Goal: Transaction & Acquisition: Obtain resource

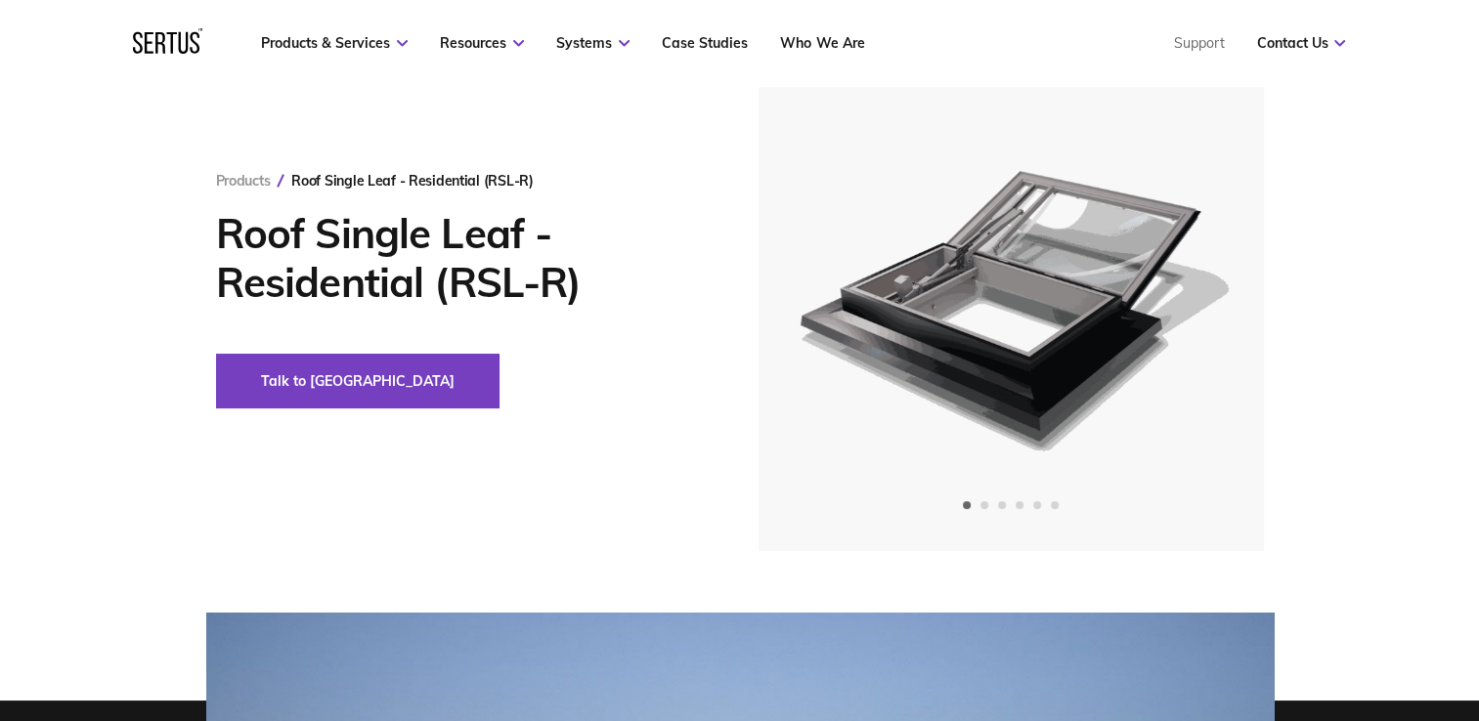
scroll to position [98, 0]
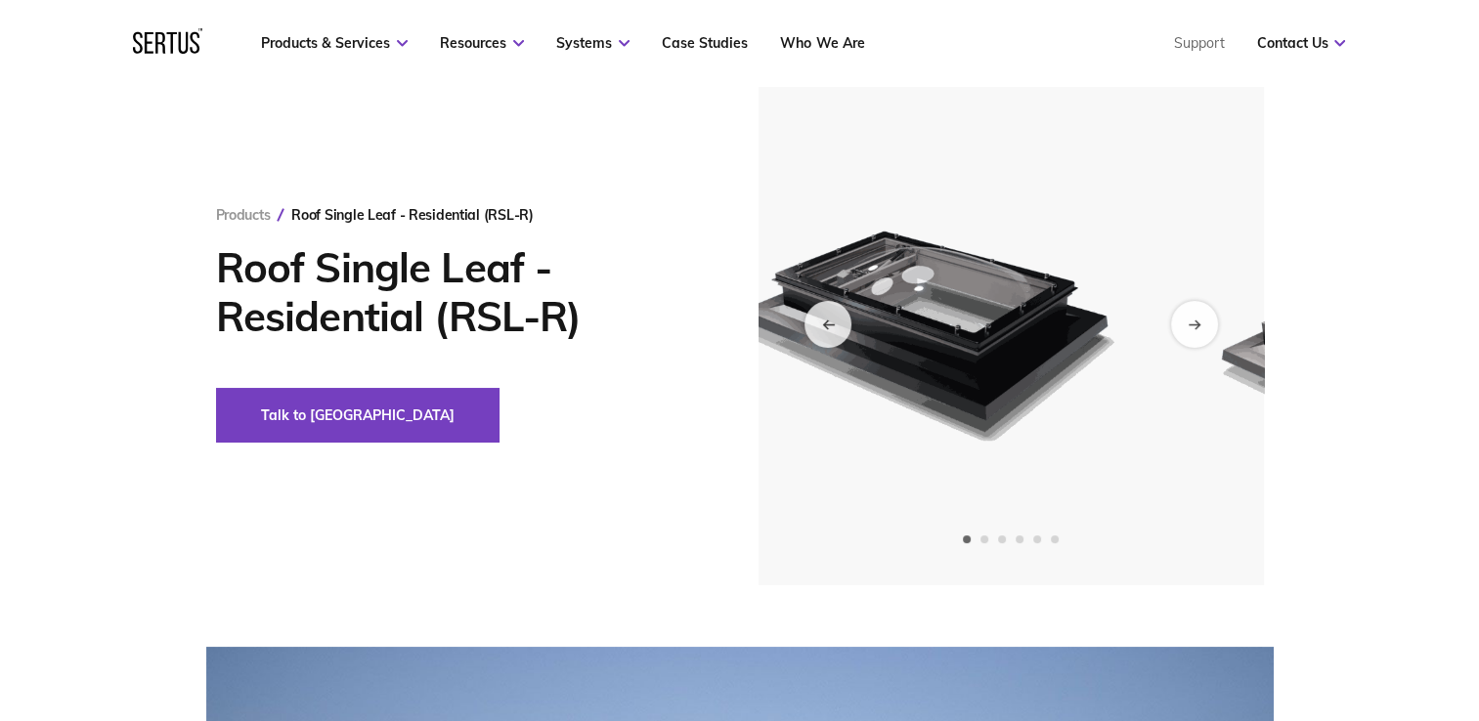
click at [446, 408] on div "Products Roof Single Leaf - Residential (RSL-R) Roof Single Leaf - Residential …" at bounding box center [739, 324] width 1145 height 523
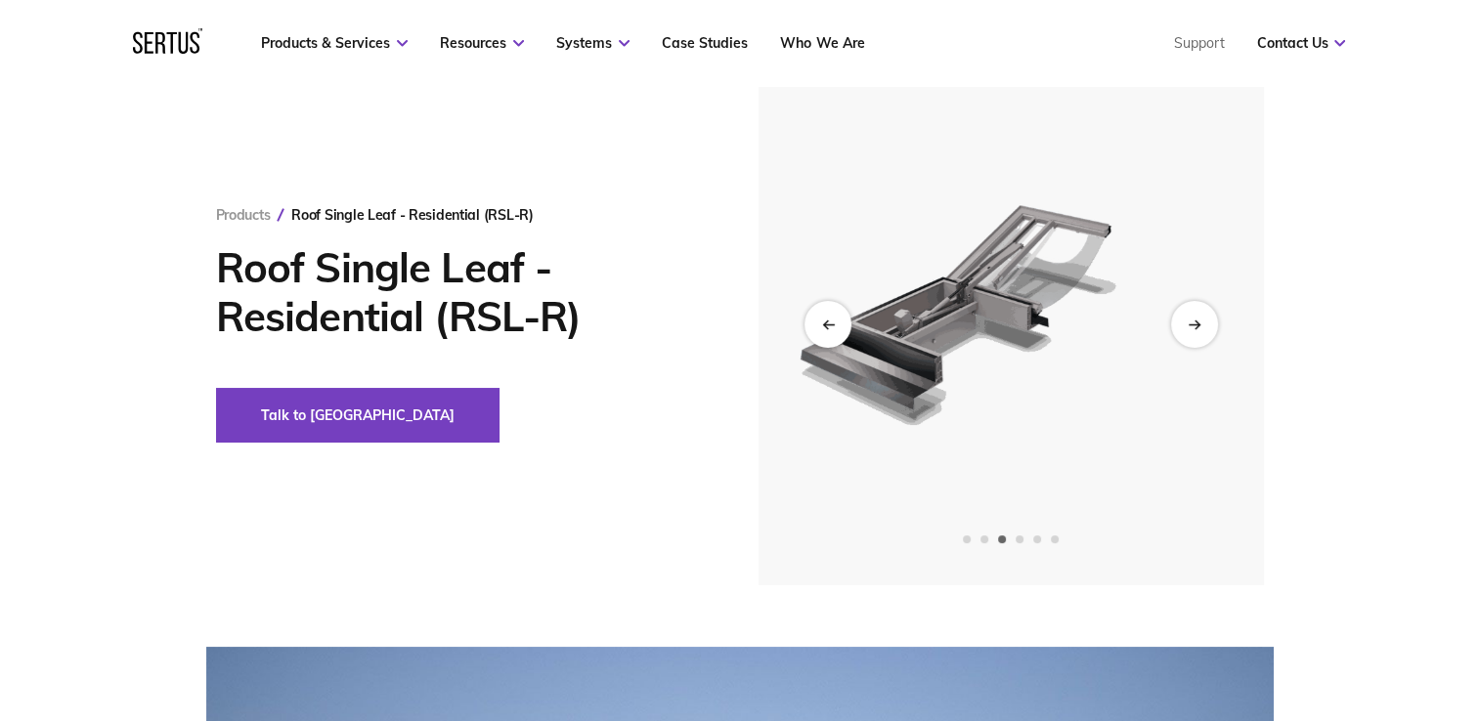
click at [872, 360] on img at bounding box center [1010, 324] width 480 height 523
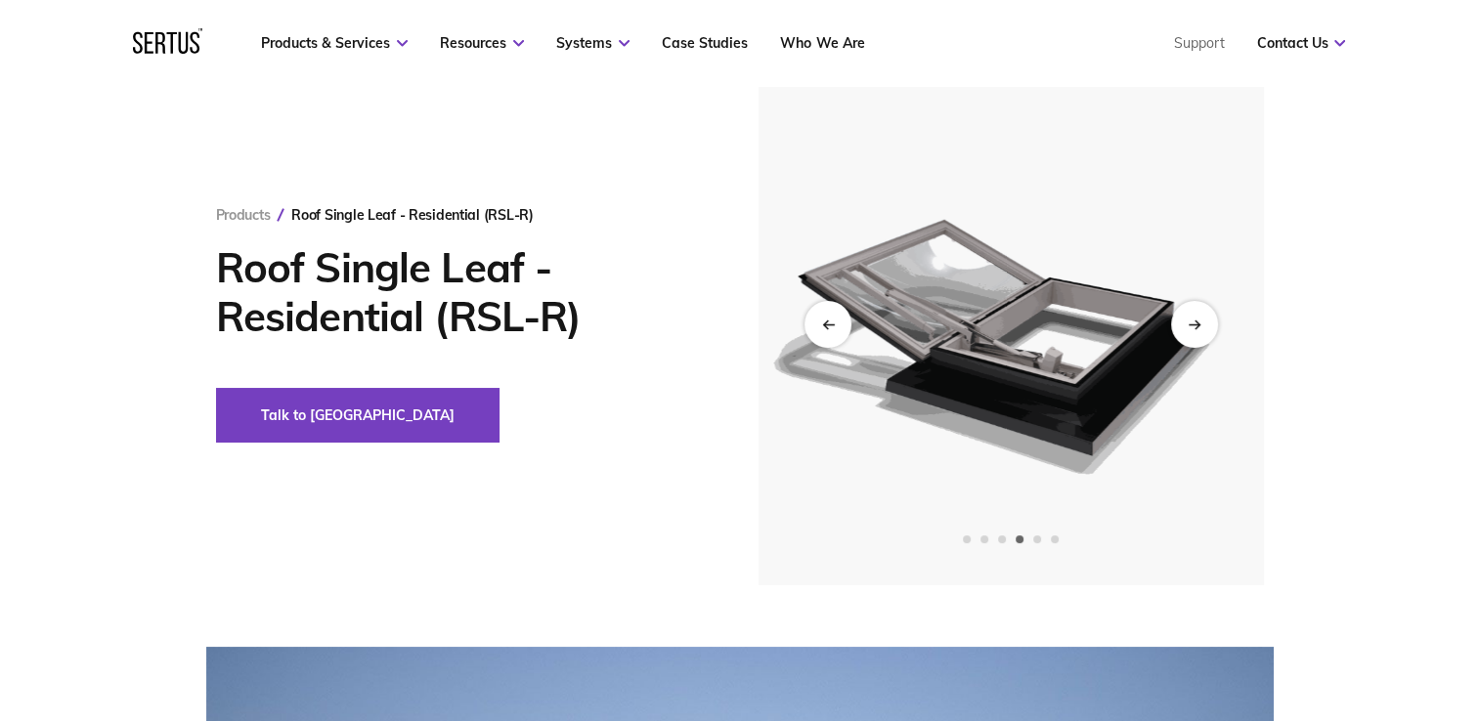
click at [809, 391] on img at bounding box center [1009, 324] width 480 height 523
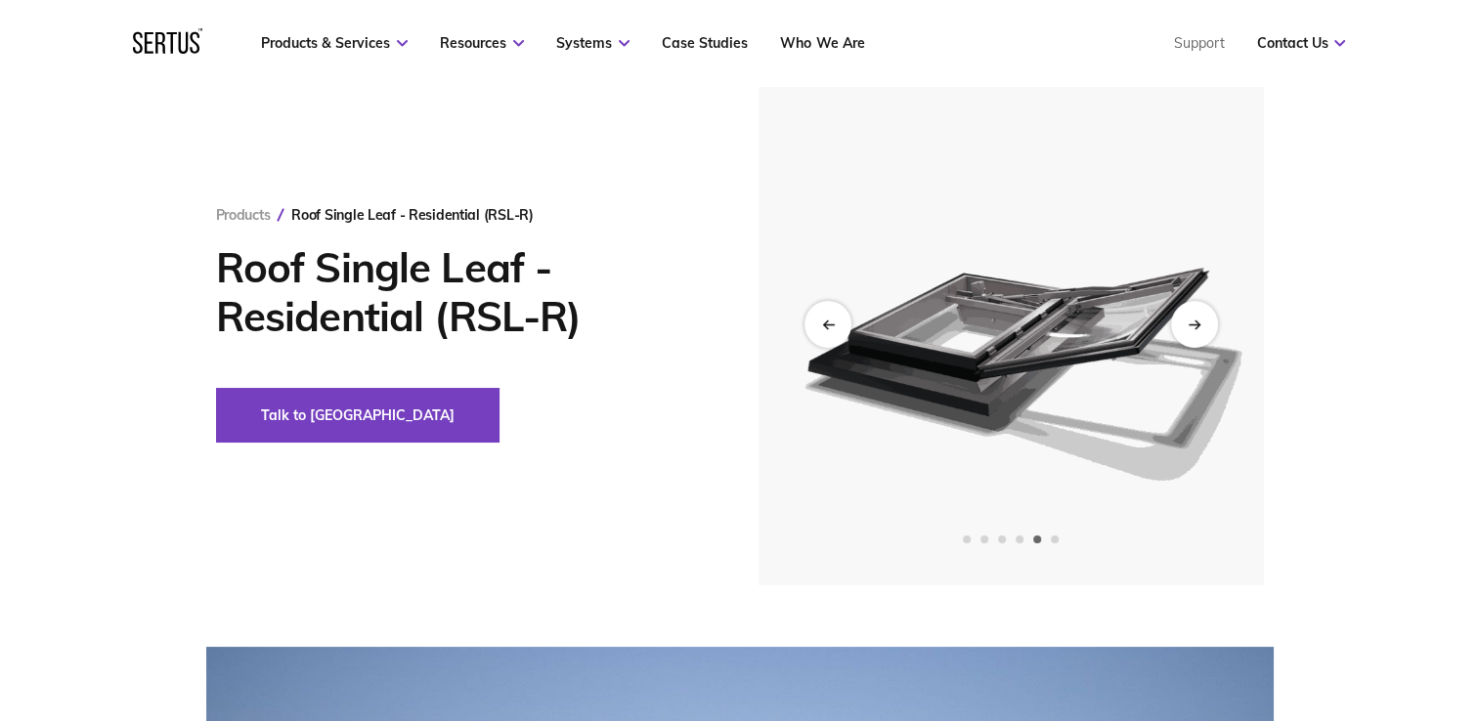
click at [862, 405] on img at bounding box center [1010, 324] width 480 height 523
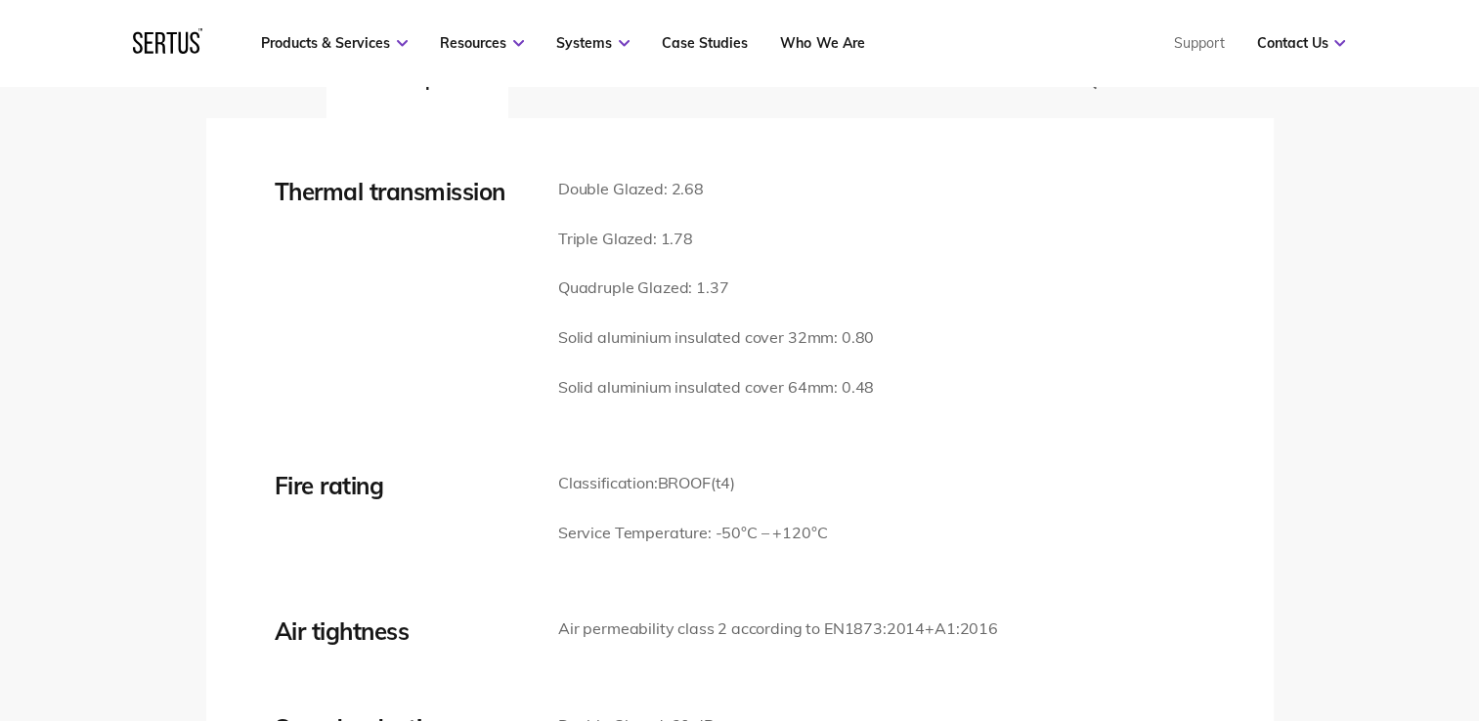
scroll to position [2737, 0]
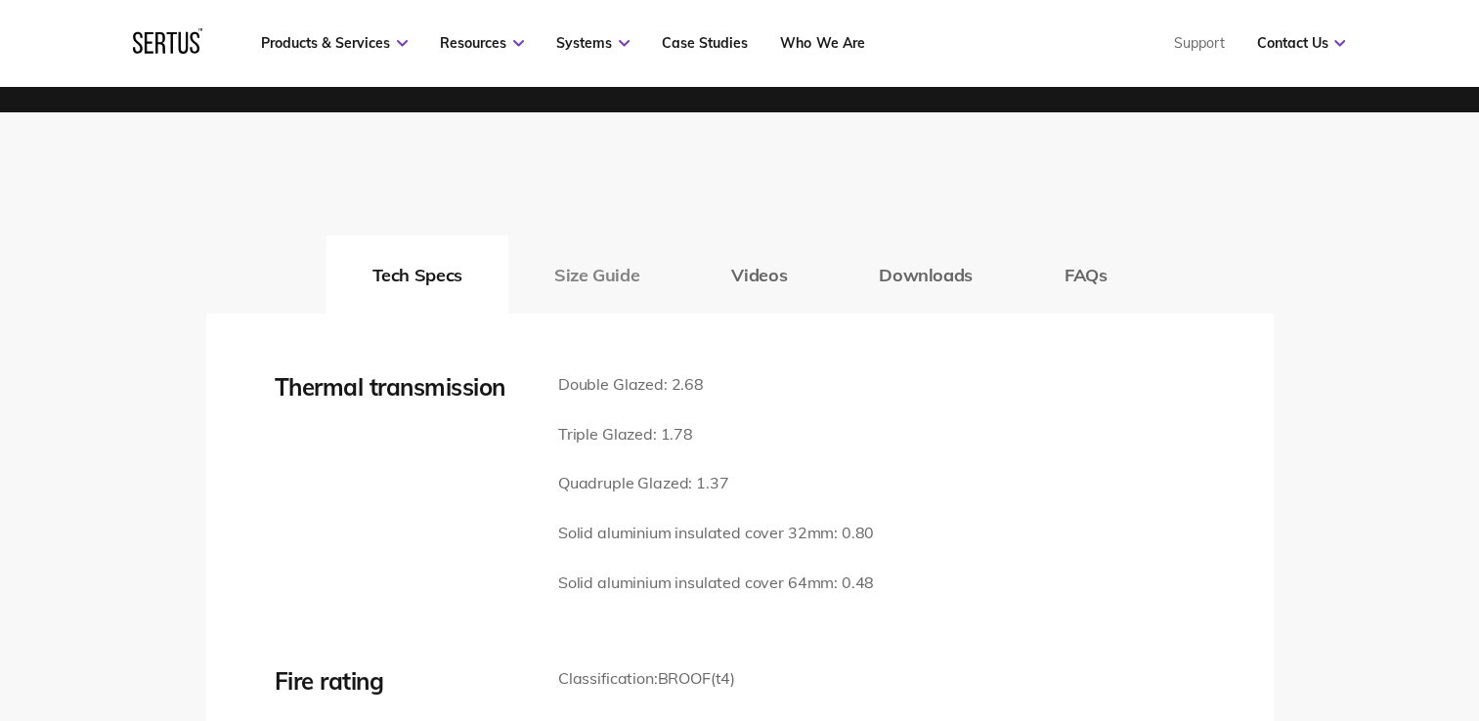
click at [580, 283] on button "Size Guide" at bounding box center [596, 275] width 177 height 78
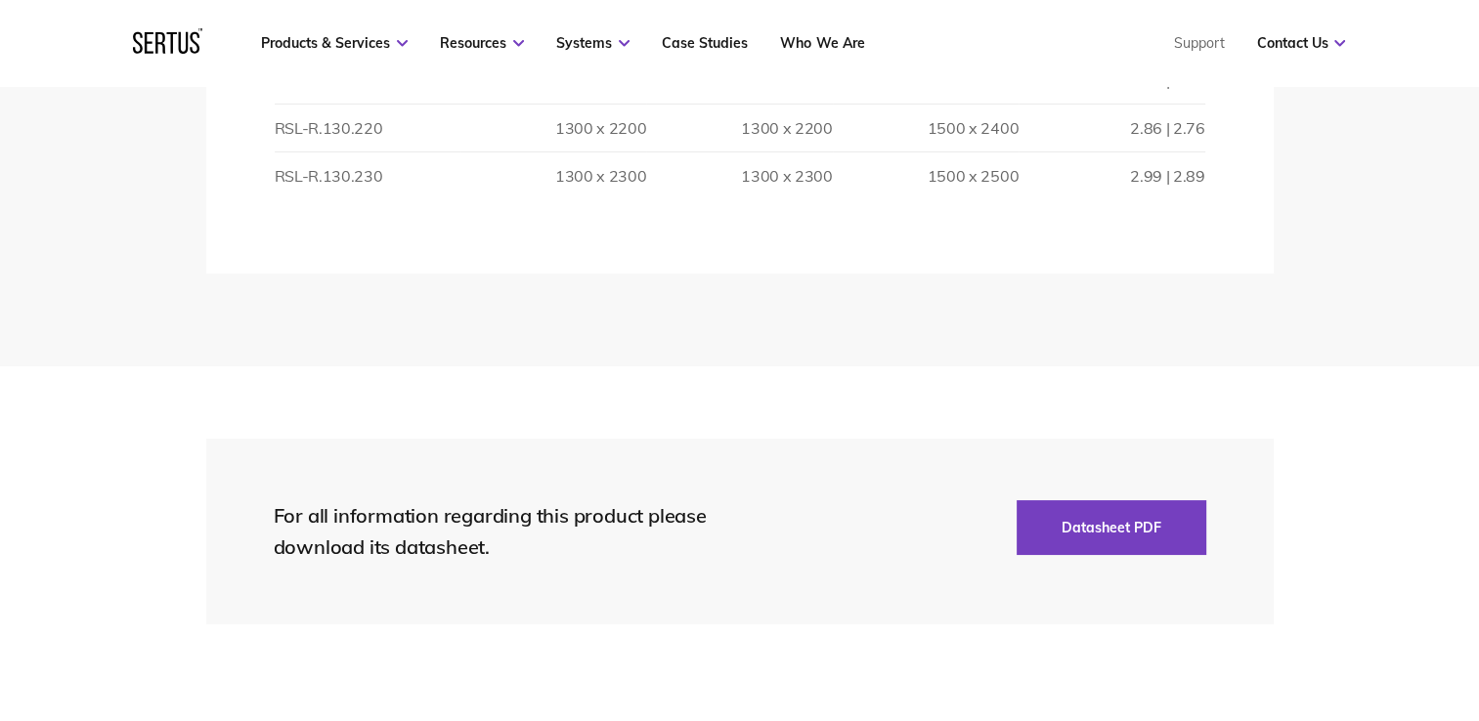
scroll to position [5962, 0]
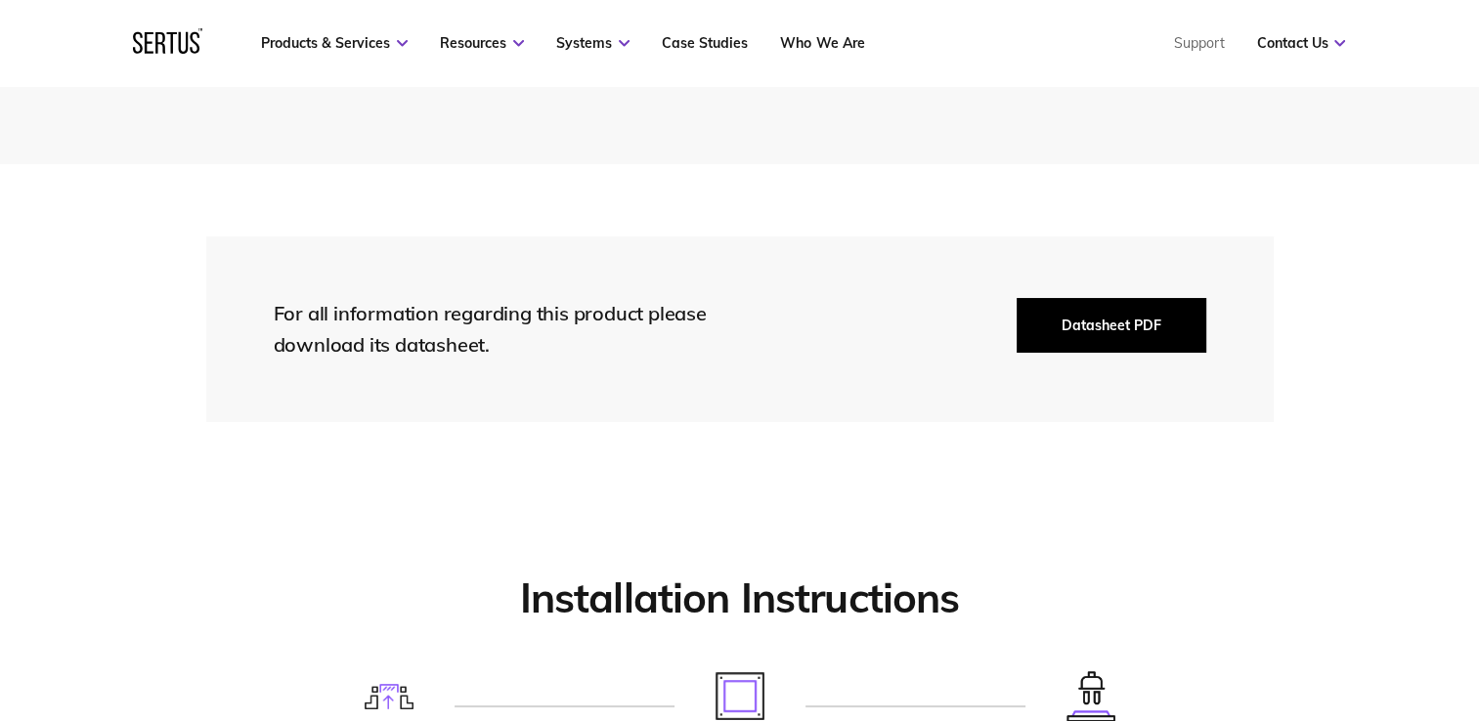
click at [1133, 314] on button "Datasheet PDF" at bounding box center [1111, 325] width 190 height 55
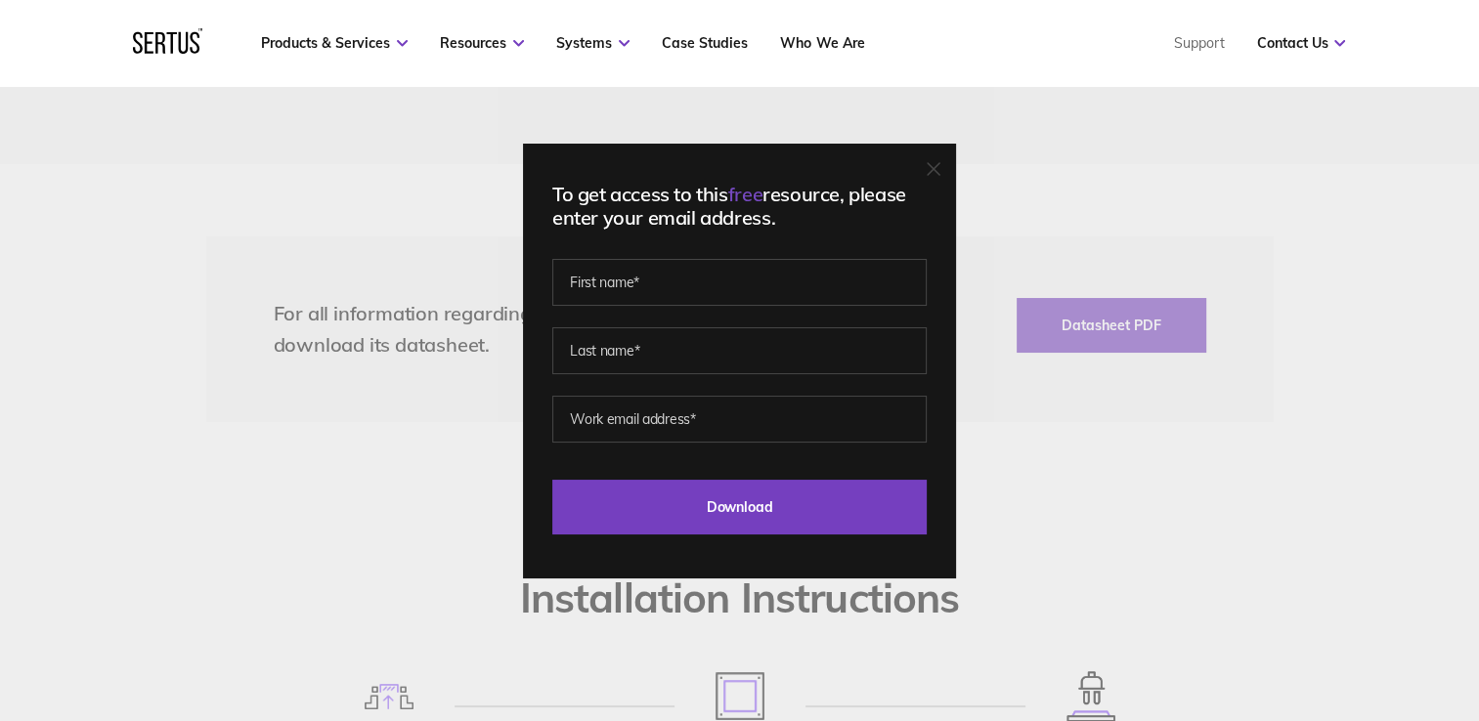
click at [1073, 471] on div "To get access to this free resource, please enter your email address. Last Down…" at bounding box center [739, 360] width 1479 height 721
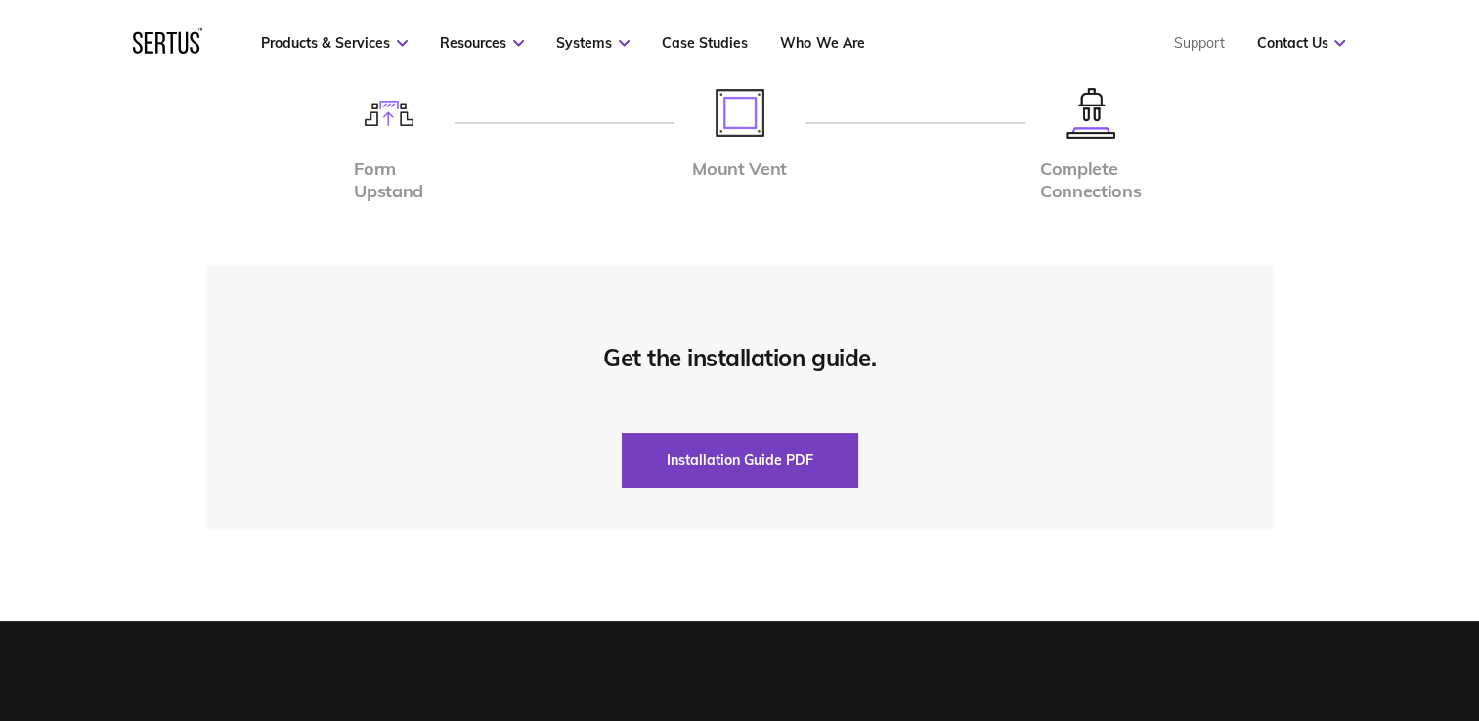
scroll to position [6548, 0]
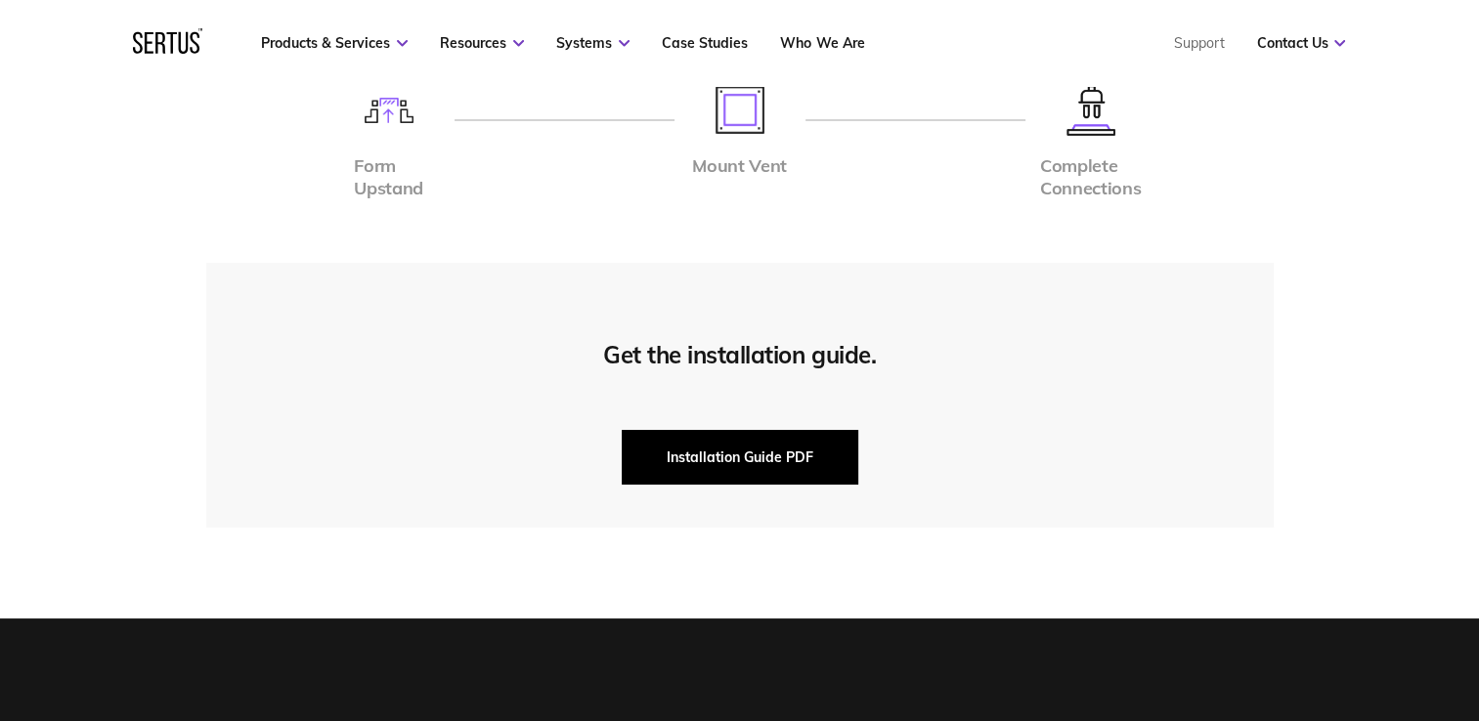
click at [764, 452] on button "Installation Guide PDF" at bounding box center [740, 457] width 237 height 55
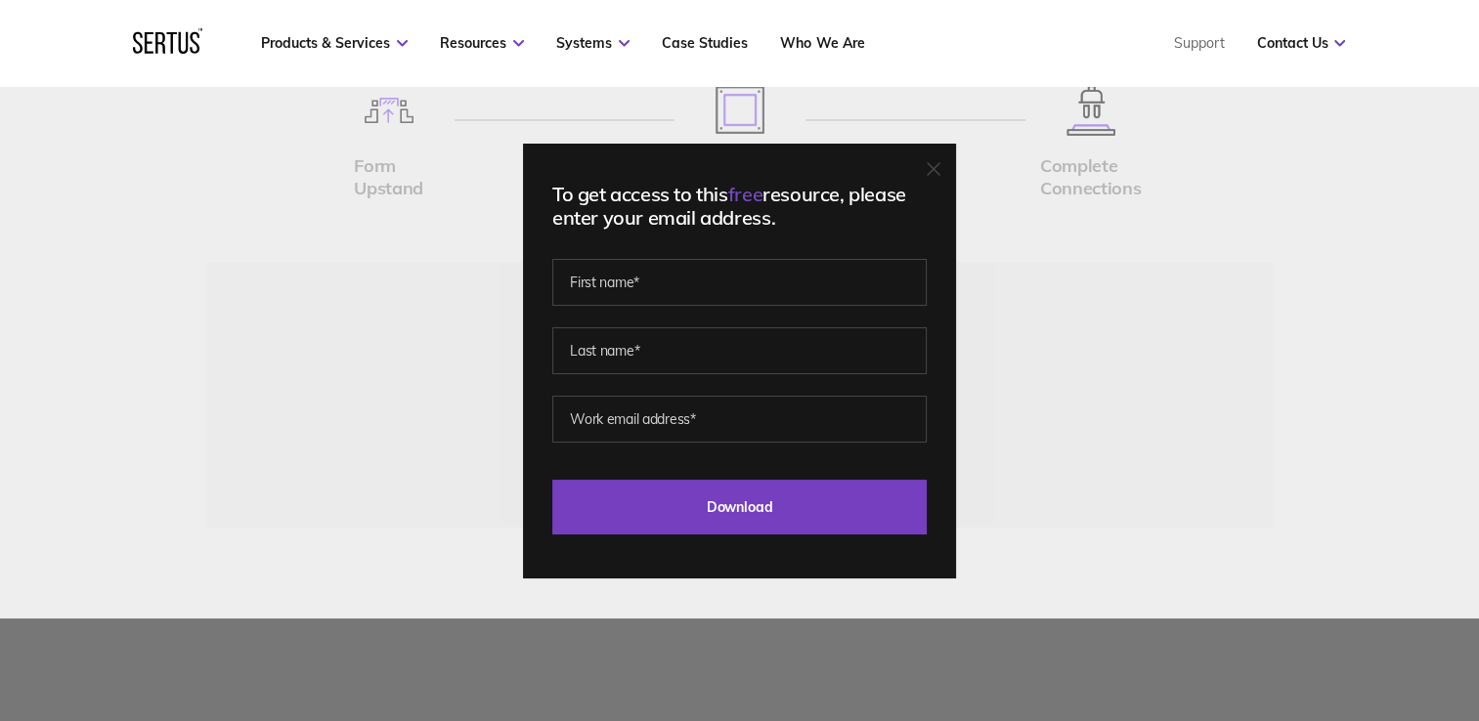
click at [940, 167] on icon at bounding box center [934, 169] width 14 height 14
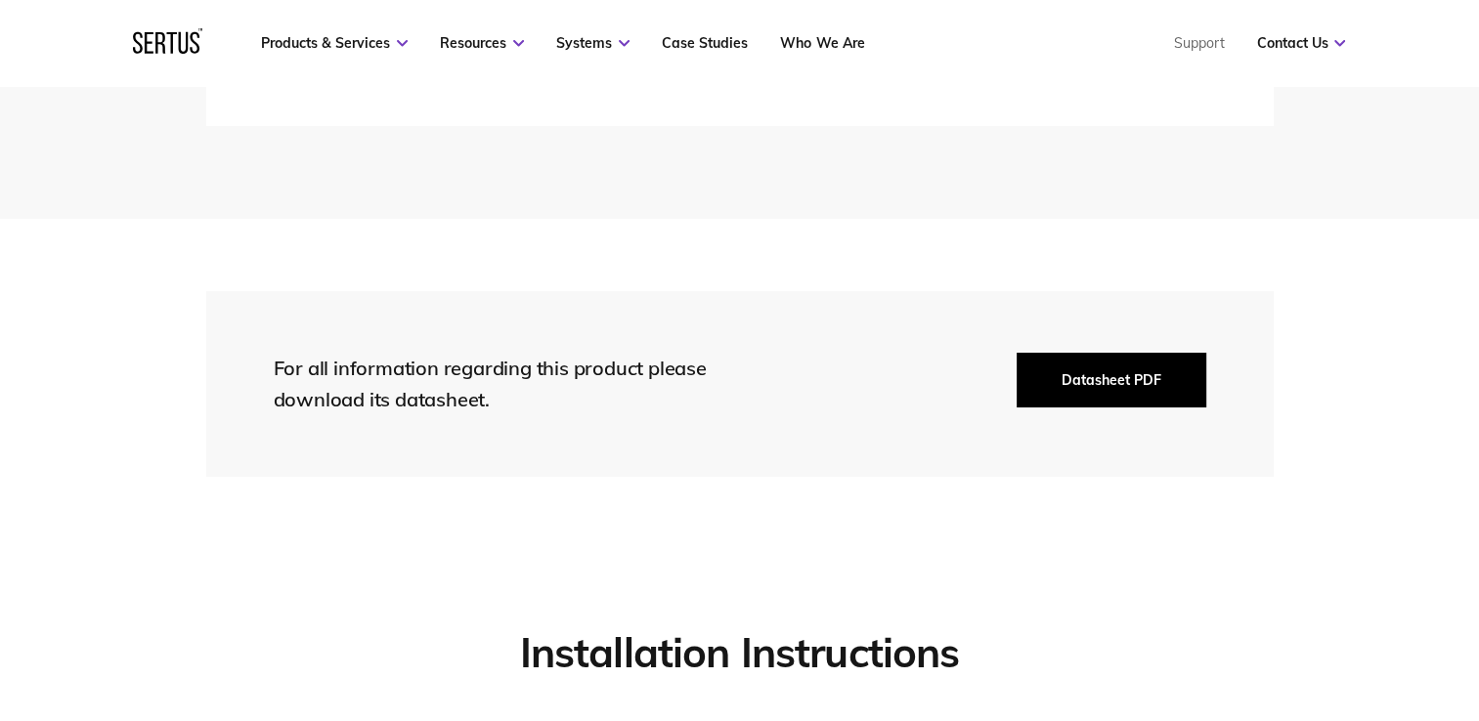
scroll to position [5864, 0]
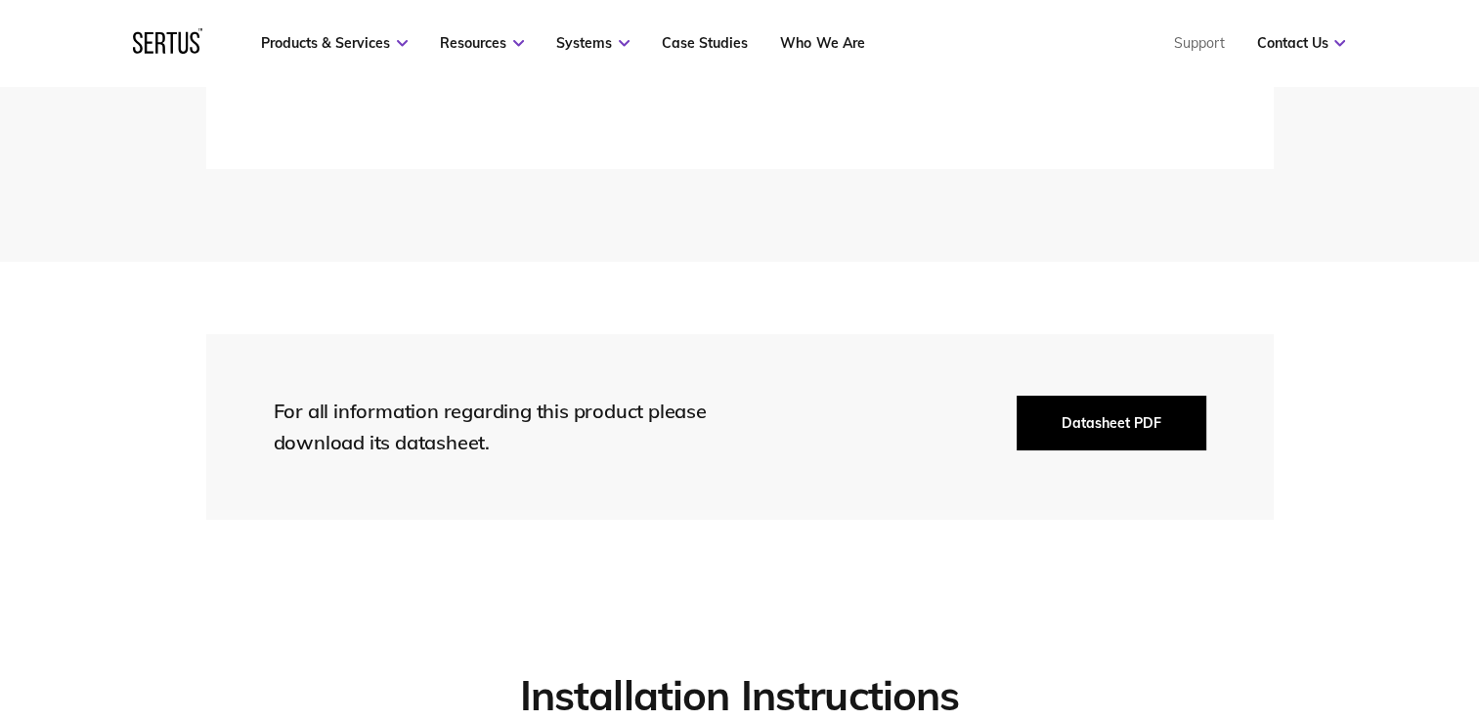
click at [1115, 409] on button "Datasheet PDF" at bounding box center [1111, 423] width 190 height 55
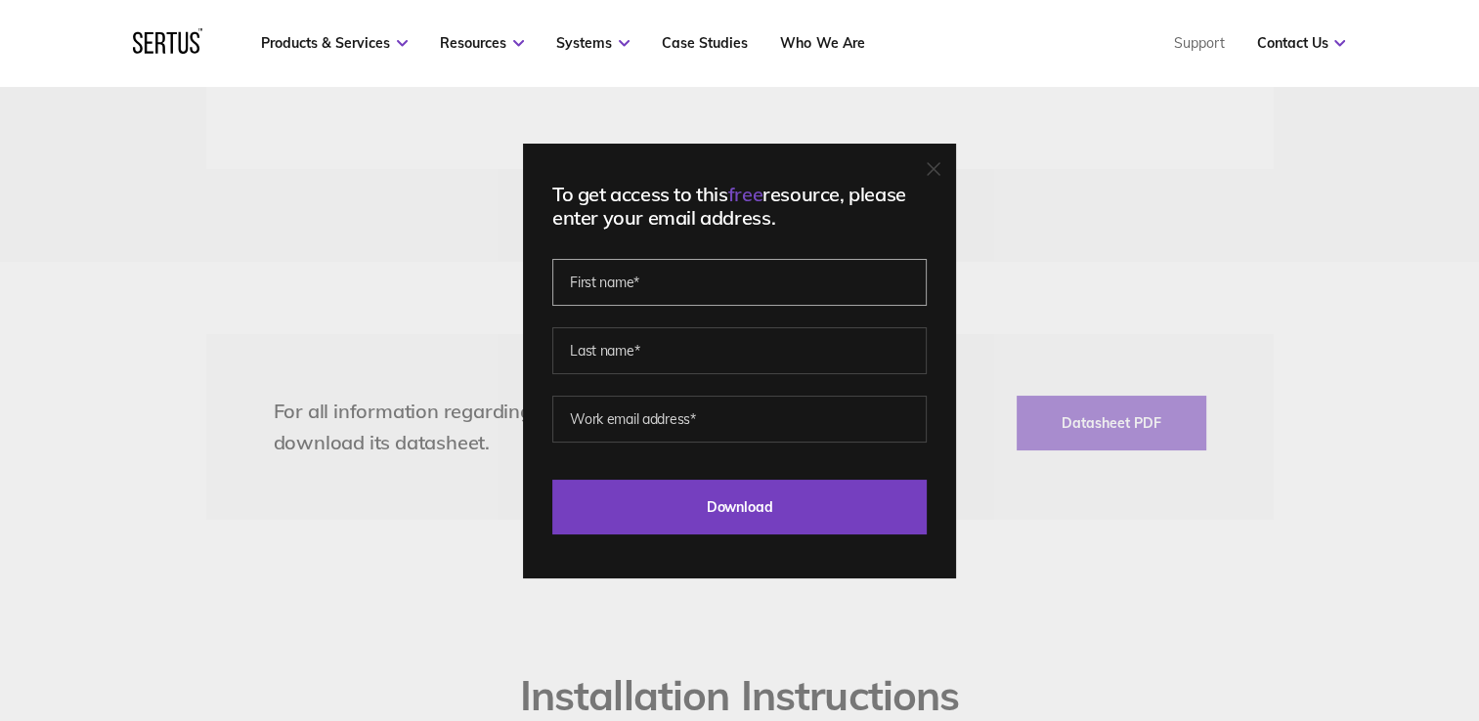
click at [672, 283] on input "text" at bounding box center [739, 282] width 374 height 47
type input "[PERSON_NAME]"
type input "[PERSON_NAME][EMAIL_ADDRESS][DOMAIN_NAME]"
type input "[PERSON_NAME]"
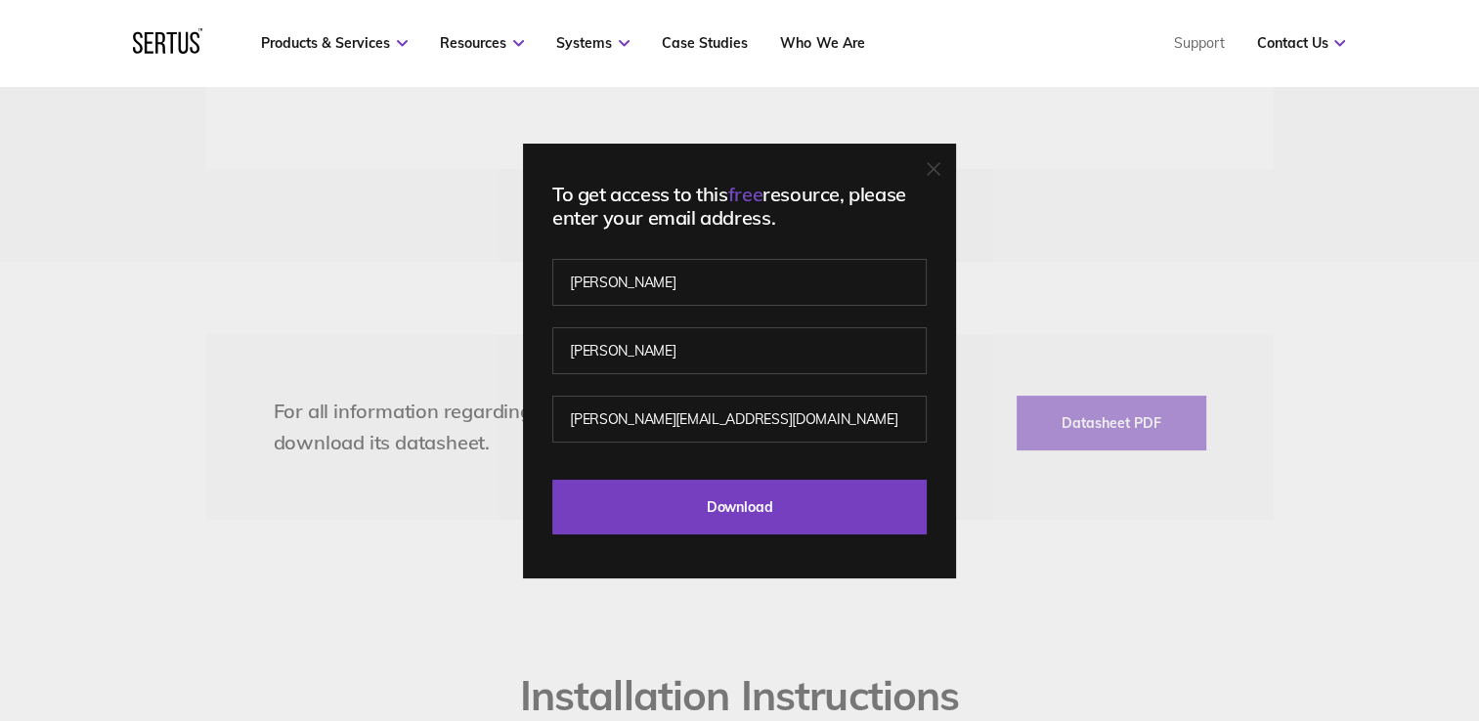
click at [536, 567] on div "To get access to this free resource, please enter your email address. [PERSON_N…" at bounding box center [739, 361] width 433 height 435
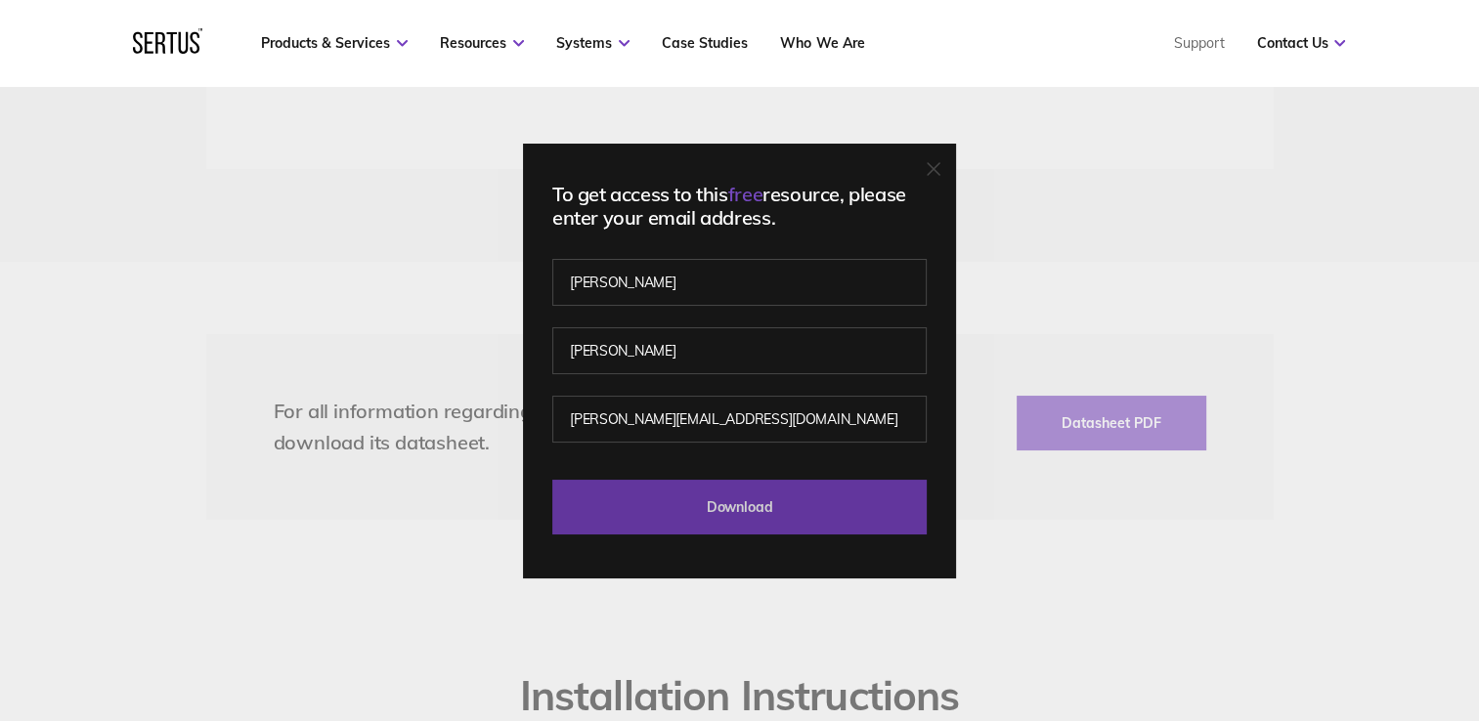
click at [743, 507] on input "Download" at bounding box center [739, 507] width 374 height 55
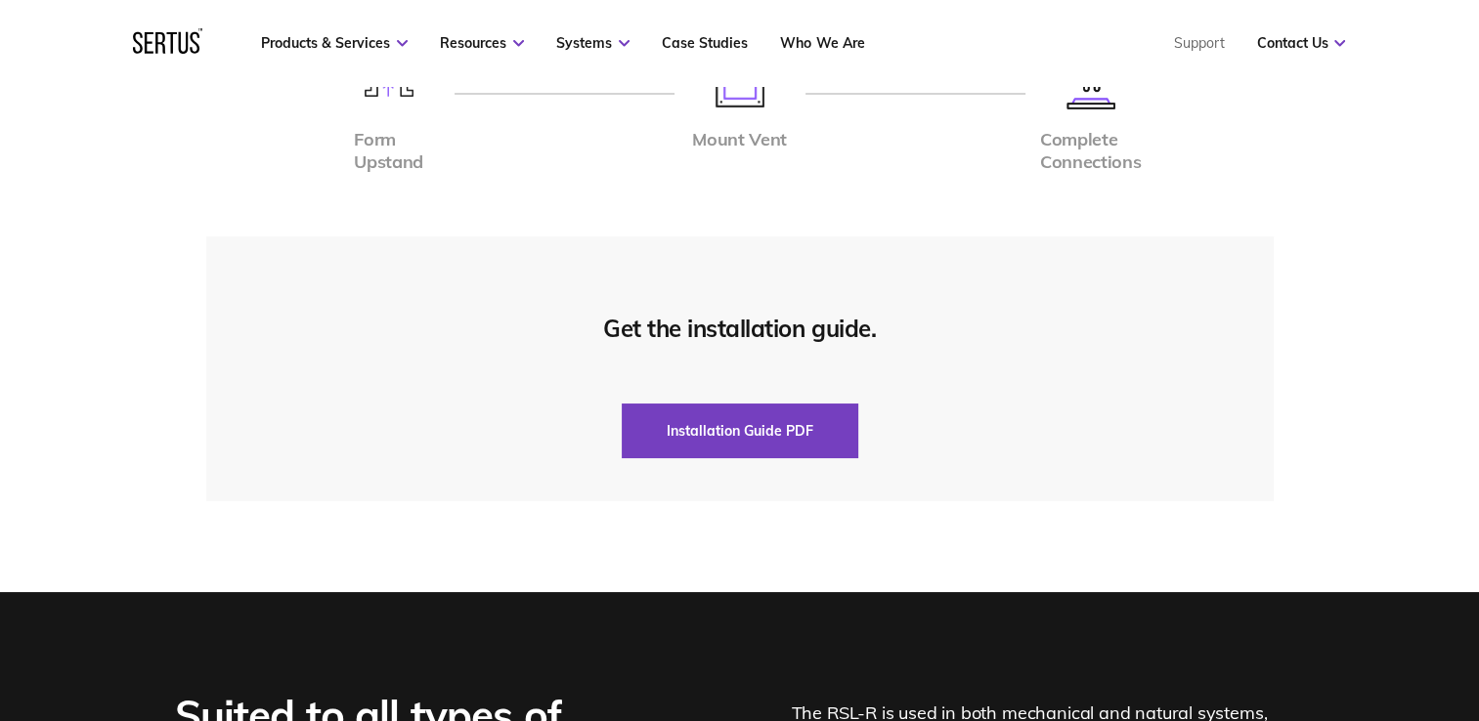
scroll to position [6744, 0]
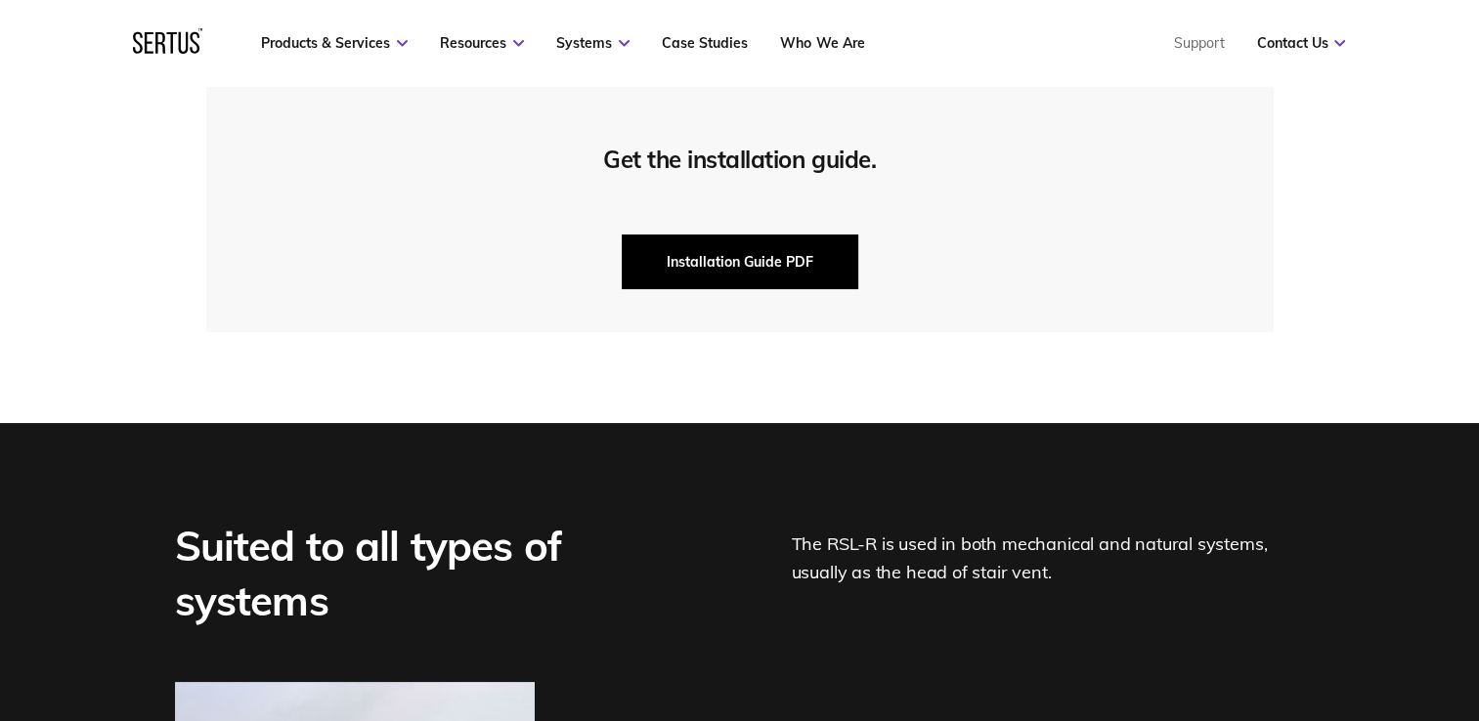
click at [708, 264] on button "Installation Guide PDF" at bounding box center [740, 262] width 237 height 55
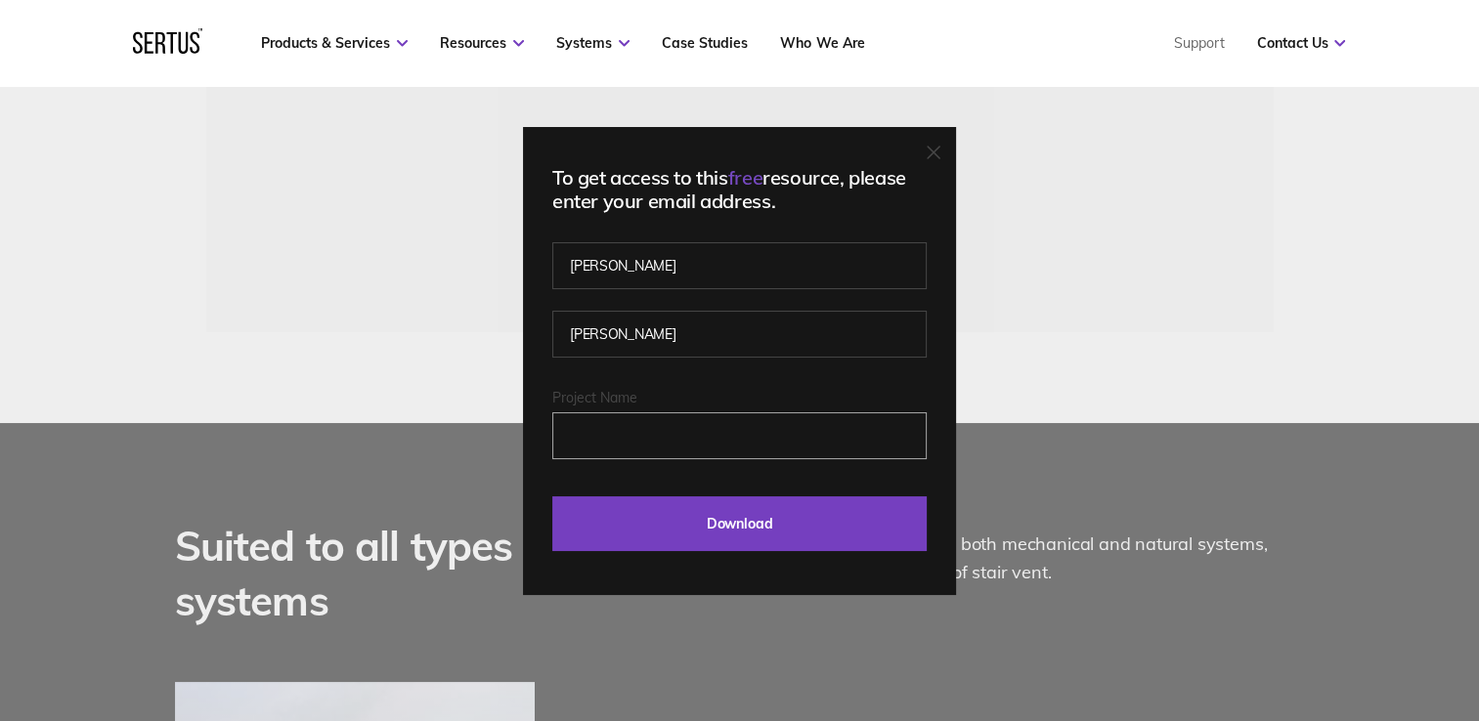
click at [659, 445] on input "Project Name" at bounding box center [739, 435] width 374 height 47
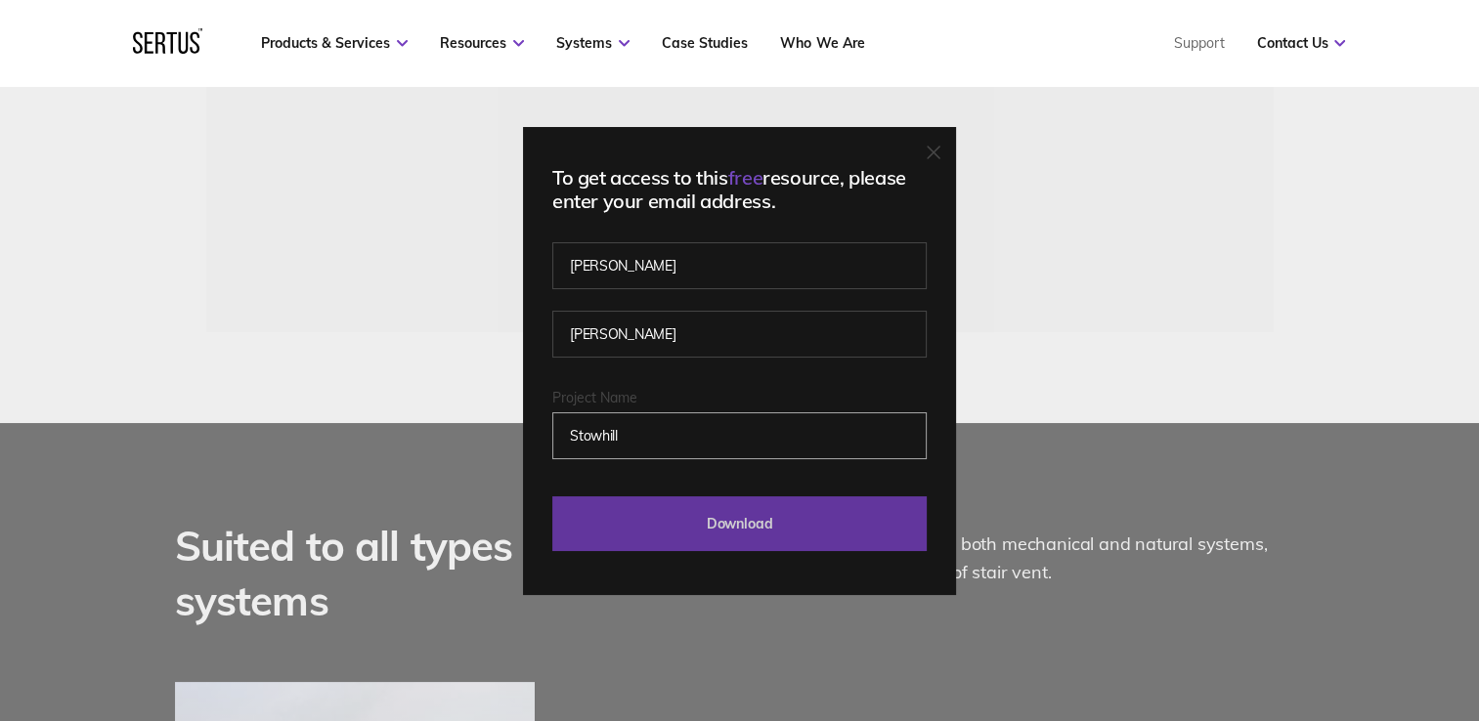
type input "Stowhill"
click at [717, 523] on input "Download" at bounding box center [739, 523] width 374 height 55
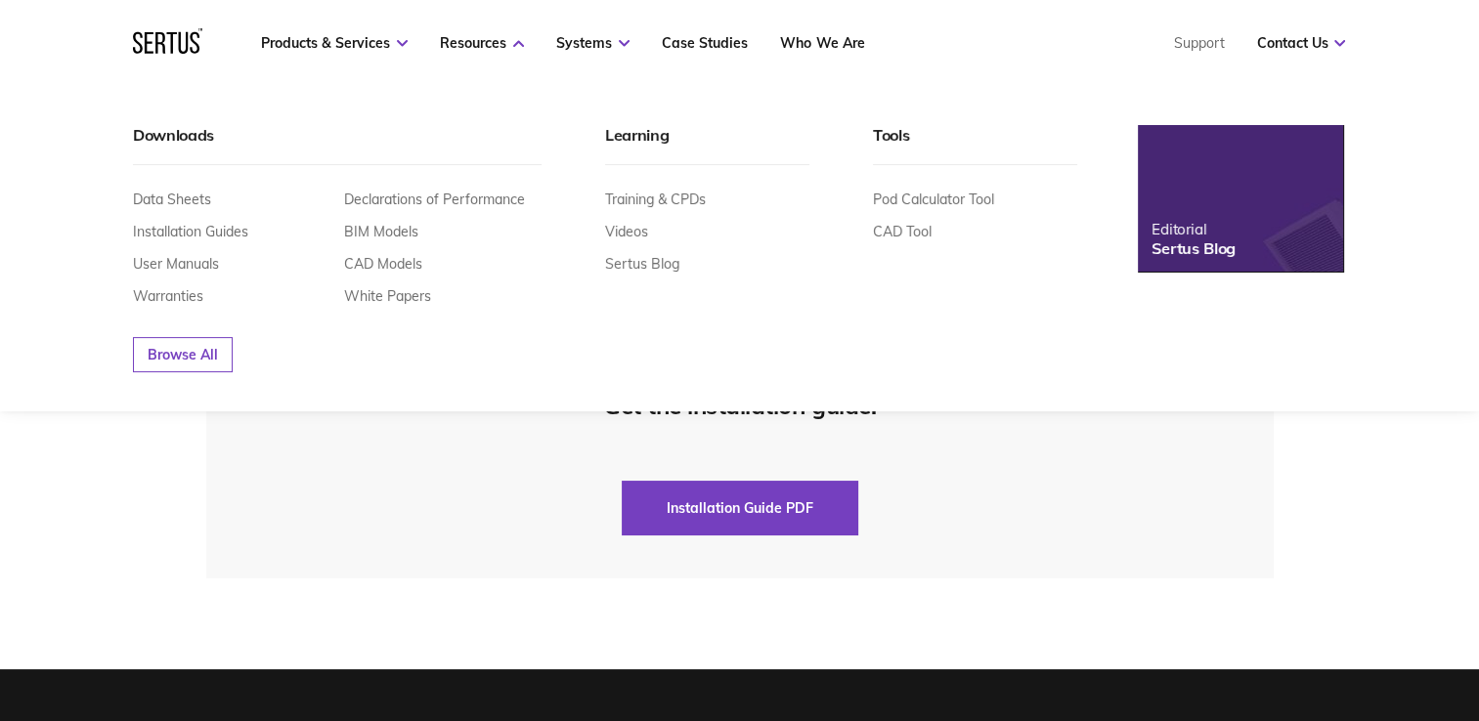
scroll to position [6450, 0]
